Goal: Information Seeking & Learning: Learn about a topic

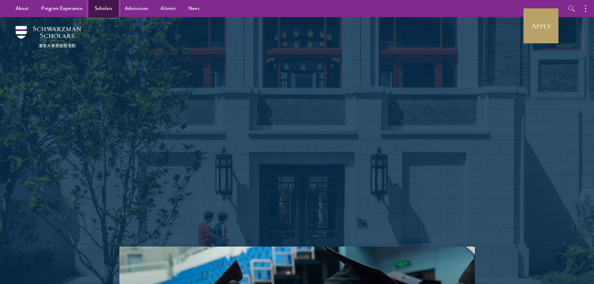
click at [105, 7] on link "Scholars" at bounding box center [104, 8] width 30 height 17
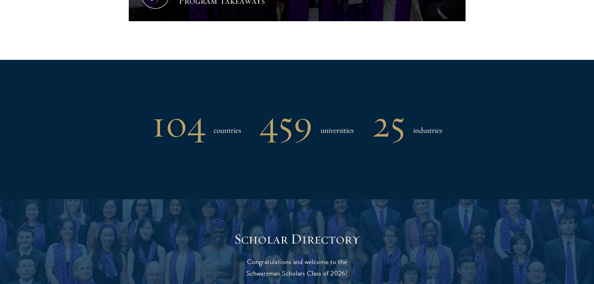
scroll to position [624, 0]
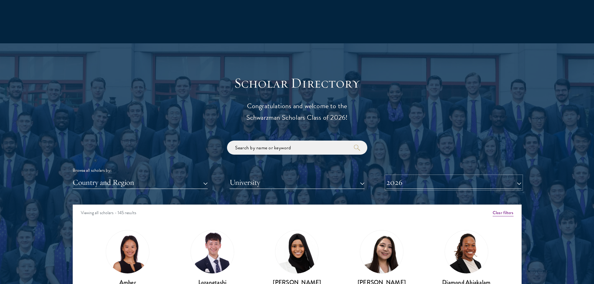
click at [413, 185] on button "2026" at bounding box center [454, 182] width 135 height 13
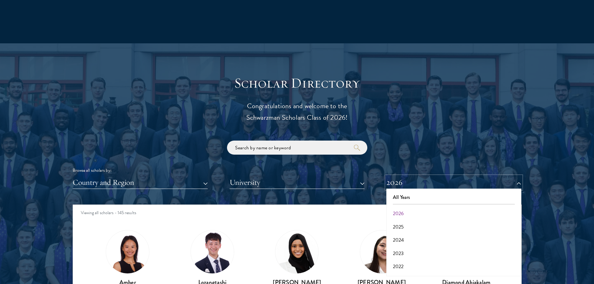
scroll to position [65, 0]
click at [403, 268] on button "2017" at bounding box center [453, 267] width 131 height 13
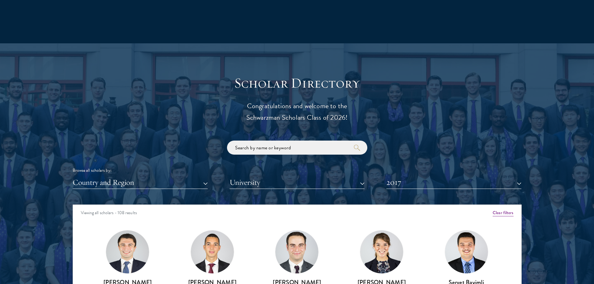
scroll to position [686, 0]
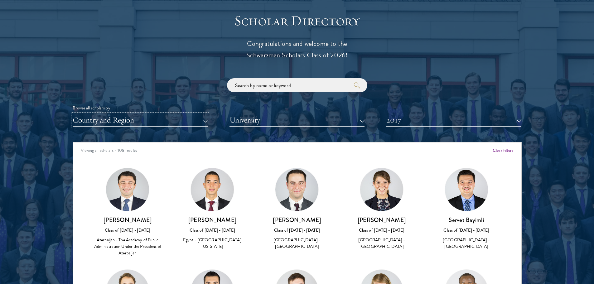
click at [125, 123] on button "Country and Region" at bounding box center [140, 120] width 135 height 13
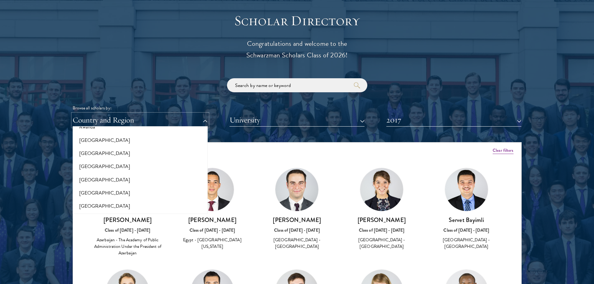
scroll to position [1279, 0]
click at [121, 169] on button "[GEOGRAPHIC_DATA]" at bounding box center [140, 168] width 131 height 13
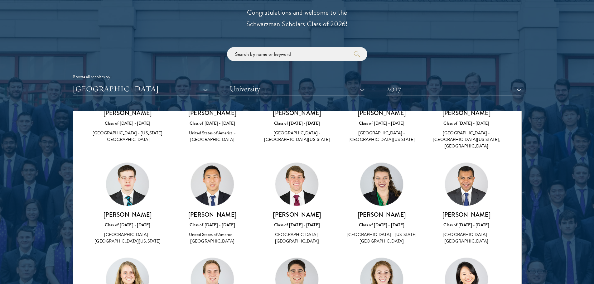
scroll to position [406, 0]
